Goal: Task Accomplishment & Management: Manage account settings

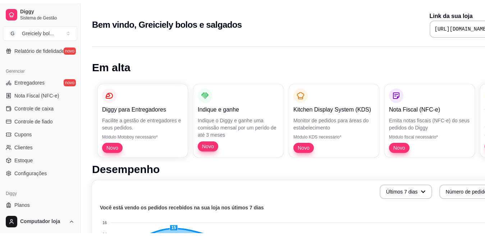
scroll to position [282, 0]
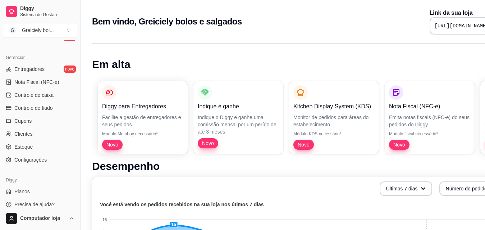
drag, startPoint x: 356, startPoint y: 163, endPoint x: 322, endPoint y: 171, distance: 34.7
click at [356, 163] on h1 "Desempenho" at bounding box center [300, 166] width 417 height 13
click at [21, 160] on span "Configurações" at bounding box center [30, 159] width 32 height 7
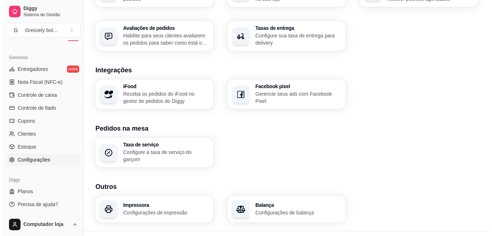
scroll to position [271, 0]
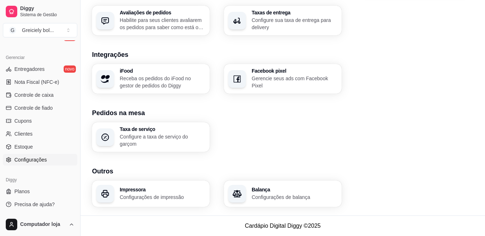
click at [126, 189] on h3 "Impressora" at bounding box center [163, 189] width 86 height 5
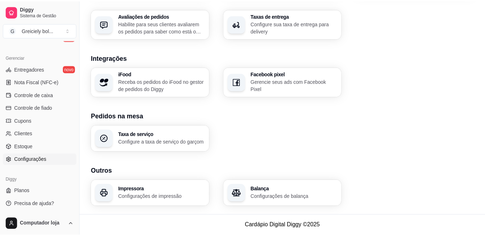
scroll to position [268, 0]
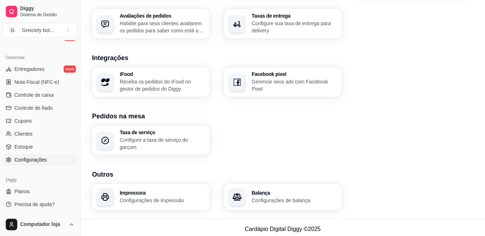
click at [45, 161] on span "Configurações" at bounding box center [30, 159] width 32 height 7
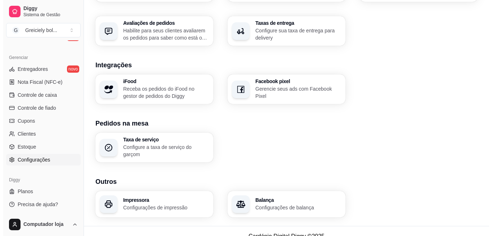
scroll to position [264, 0]
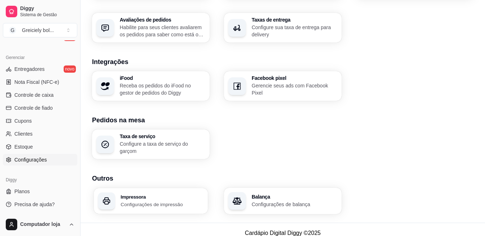
click at [181, 206] on p "Configurações de impressão" at bounding box center [162, 204] width 83 height 7
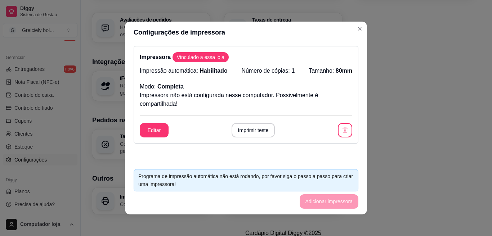
click at [319, 198] on footer "Programa de impressão automática não está rodando, por favor siga o passo a pas…" at bounding box center [246, 188] width 242 height 51
click at [149, 128] on button "Editar" at bounding box center [154, 130] width 28 height 14
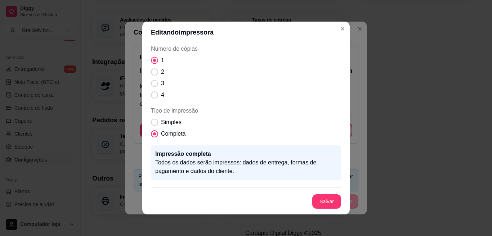
scroll to position [90, 0]
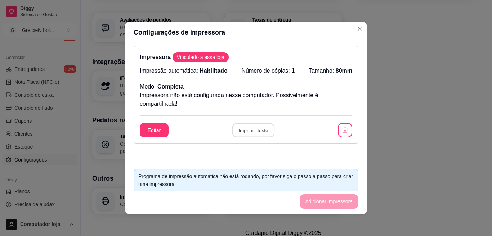
click at [248, 127] on button "Imprimir teste" at bounding box center [253, 130] width 42 height 14
click at [318, 201] on footer "Programa de impressão automática não está rodando, por favor siga o passo a pas…" at bounding box center [246, 188] width 242 height 51
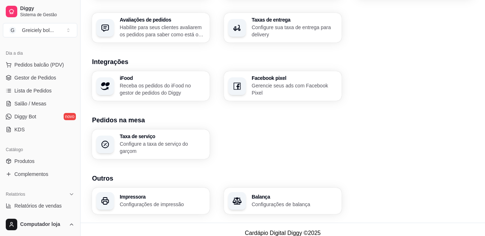
scroll to position [62, 0]
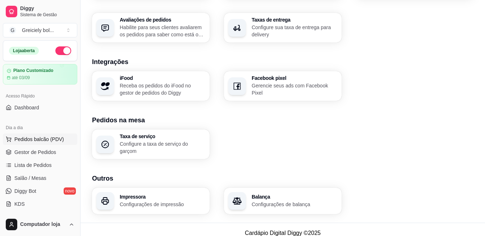
click at [35, 137] on span "Pedidos balcão (PDV)" at bounding box center [39, 139] width 50 height 7
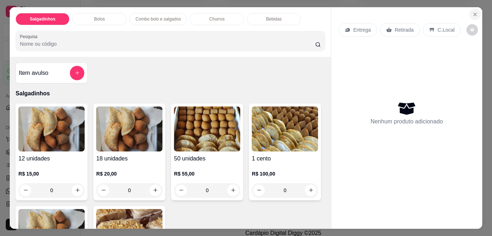
click at [472, 12] on icon "Close" at bounding box center [475, 15] width 6 height 6
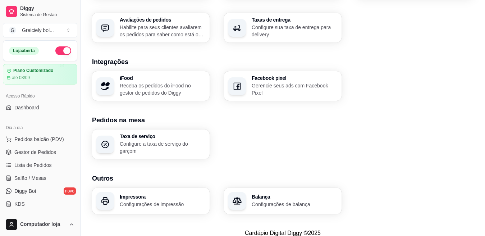
drag, startPoint x: 420, startPoint y: 153, endPoint x: 388, endPoint y: 177, distance: 40.4
click at [420, 153] on div "Taxa de serviço Configure a taxa de serviço do garçom" at bounding box center [283, 145] width 382 height 30
drag, startPoint x: 416, startPoint y: 59, endPoint x: 416, endPoint y: 70, distance: 10.8
click at [416, 59] on h3 "Integrações" at bounding box center [283, 62] width 382 height 10
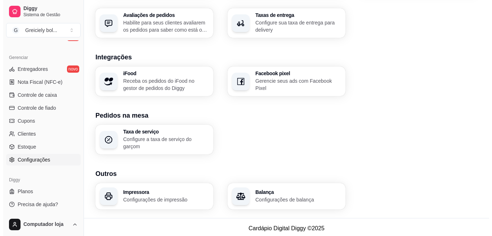
scroll to position [271, 0]
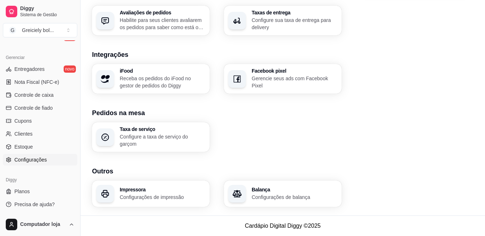
click at [171, 194] on p "Configurações de impressão" at bounding box center [163, 197] width 86 height 7
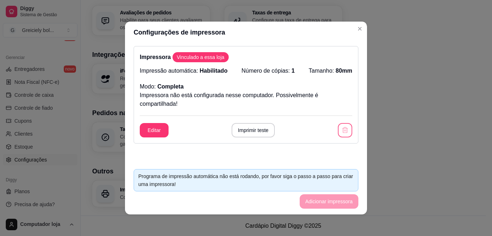
click at [338, 126] on button "button" at bounding box center [345, 130] width 14 height 14
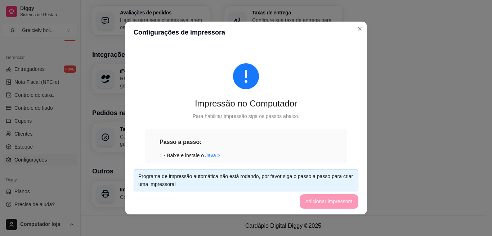
click at [295, 122] on div "Impressão no Computador Para habilitar impressão siga os passos abaixo. Passo a…" at bounding box center [246, 189] width 225 height 286
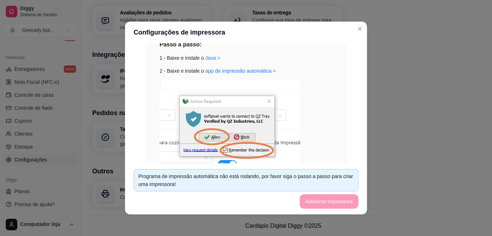
scroll to position [0, 0]
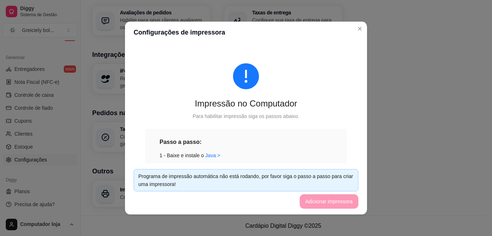
click at [311, 122] on div "Impressão no Computador Para habilitar impressão siga os passos abaixo. Passo a…" at bounding box center [246, 189] width 225 height 286
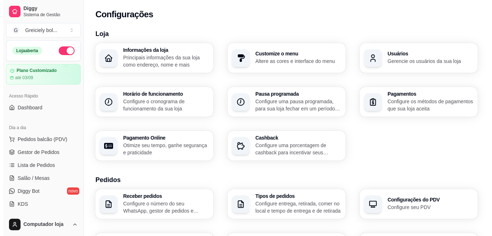
scroll to position [271, 0]
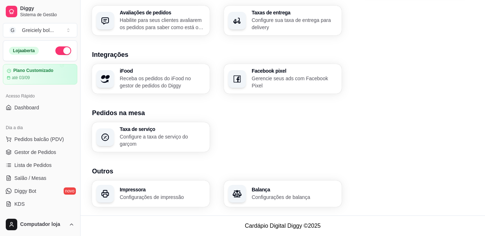
click at [333, 150] on div "Taxa de serviço Configure a taxa de serviço do garçom" at bounding box center [283, 137] width 382 height 30
click at [129, 191] on h3 "Impressora" at bounding box center [163, 189] width 86 height 5
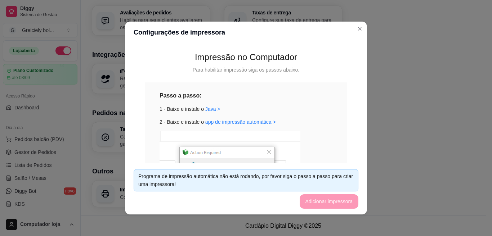
scroll to position [0, 0]
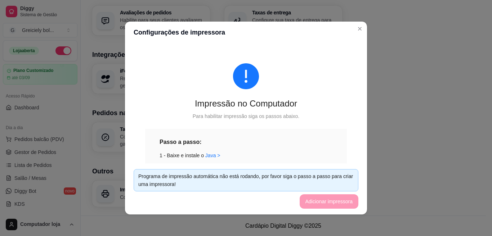
click at [311, 121] on div "Impressão no Computador Para habilitar impressão siga os passos abaixo. Passo a…" at bounding box center [246, 189] width 225 height 286
click at [320, 121] on div "Impressão no Computador Para habilitar impressão siga os passos abaixo. Passo a…" at bounding box center [246, 189] width 225 height 286
click at [312, 131] on div "Passo a passo: 1 - Baixe e instale o Java > 2 - Baixe e instale o app de impres…" at bounding box center [246, 222] width 202 height 186
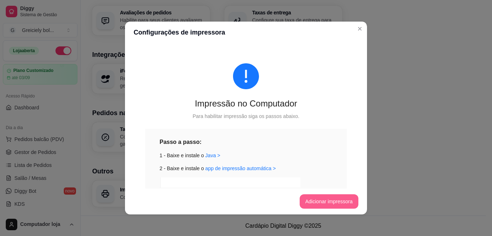
click at [324, 204] on button "Adicionar impressora" at bounding box center [328, 201] width 59 height 14
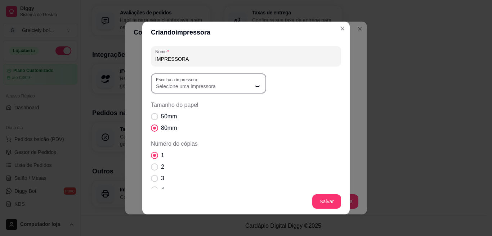
click at [235, 86] on span "Selecione uma impressora" at bounding box center [204, 86] width 96 height 7
click at [218, 83] on span "Selecione uma impressora" at bounding box center [204, 86] width 96 height 7
click at [187, 114] on span "POS-80" at bounding box center [201, 115] width 92 height 7
type input "POS-80"
select select "POS-80"
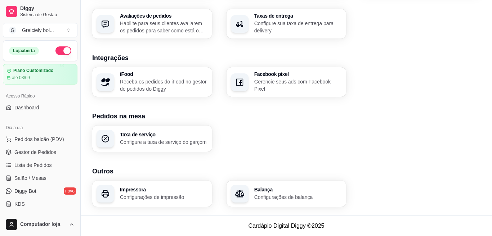
scroll to position [268, 0]
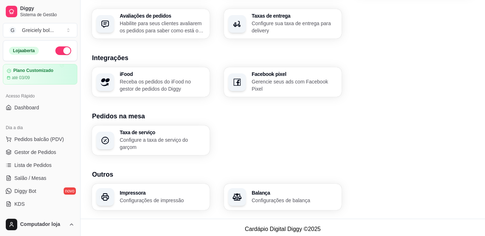
click at [155, 196] on div "Impressora Configurações de impressão" at bounding box center [163, 197] width 86 height 14
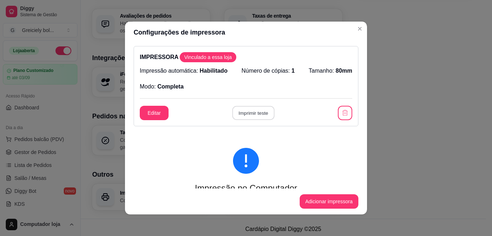
click at [234, 112] on button "Imprimir teste" at bounding box center [253, 113] width 42 height 14
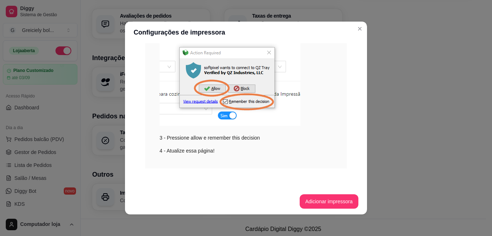
scroll to position [0, 0]
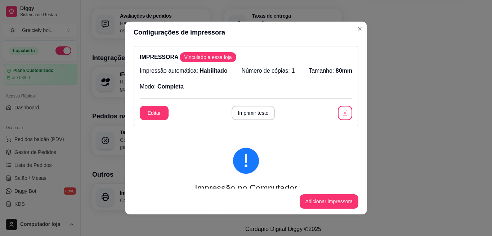
click at [338, 121] on div "IMPRESSORA Vinculado a essa loja Impressão automática: Habilitado Número de cóp…" at bounding box center [246, 86] width 225 height 80
click at [342, 111] on icon "button" at bounding box center [344, 113] width 5 height 6
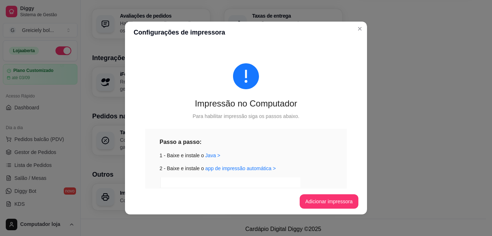
click at [331, 208] on button "Adicionar impressora" at bounding box center [328, 201] width 59 height 14
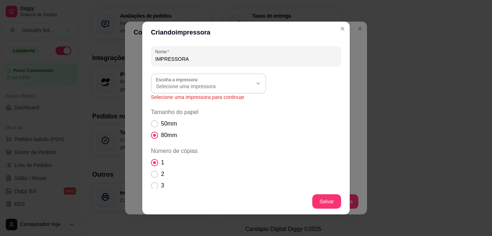
click at [234, 90] on button "Escolha a impressora: Selecione uma impressora" at bounding box center [208, 83] width 115 height 20
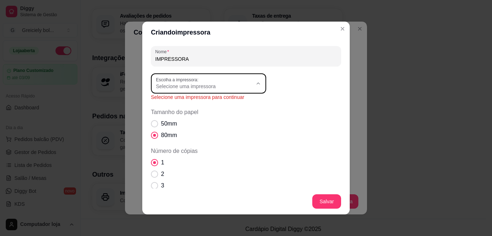
click at [178, 118] on span "POS-80" at bounding box center [201, 115] width 92 height 7
type input "POS-80"
select select "POS-80"
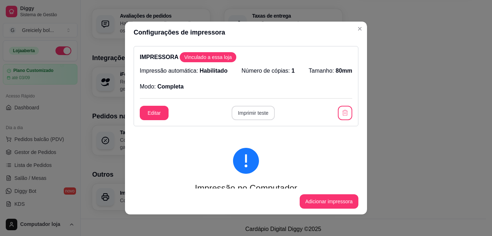
click at [246, 114] on button "Imprimir teste" at bounding box center [253, 113] width 44 height 14
click at [342, 113] on icon "button" at bounding box center [344, 113] width 5 height 6
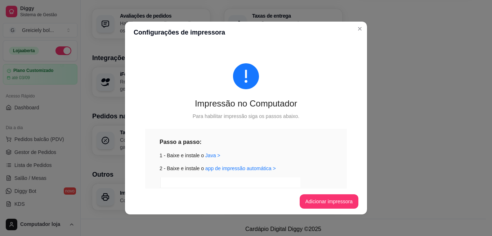
click at [325, 197] on button "Adicionar impressora" at bounding box center [328, 201] width 59 height 14
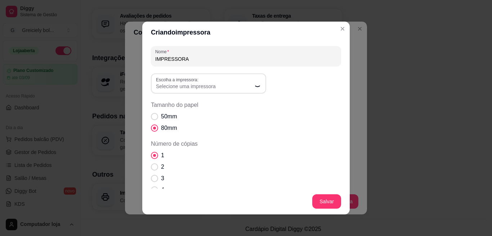
click at [227, 87] on span "Selecione uma impressora" at bounding box center [204, 86] width 96 height 7
click at [238, 85] on span "Selecione uma impressora" at bounding box center [204, 86] width 96 height 7
click at [242, 86] on span "Selecione uma impressora" at bounding box center [204, 86] width 96 height 7
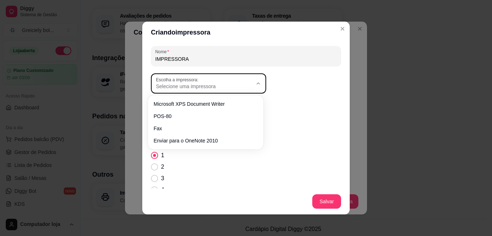
click at [231, 86] on span "Selecione uma impressora" at bounding box center [204, 86] width 96 height 7
click at [185, 118] on span "POS-80" at bounding box center [201, 115] width 92 height 7
type input "POS-80"
select select "POS-80"
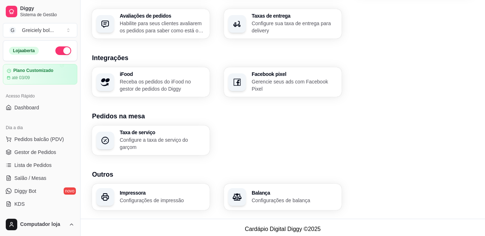
click at [133, 195] on h3 "Impressora" at bounding box center [163, 192] width 86 height 5
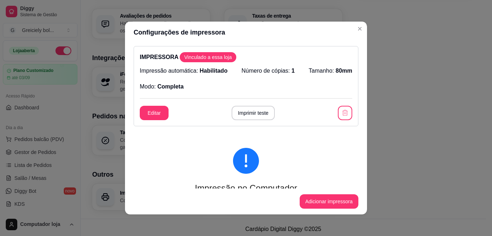
click at [244, 114] on button "Imprimir teste" at bounding box center [253, 113] width 44 height 14
